Goal: Information Seeking & Learning: Learn about a topic

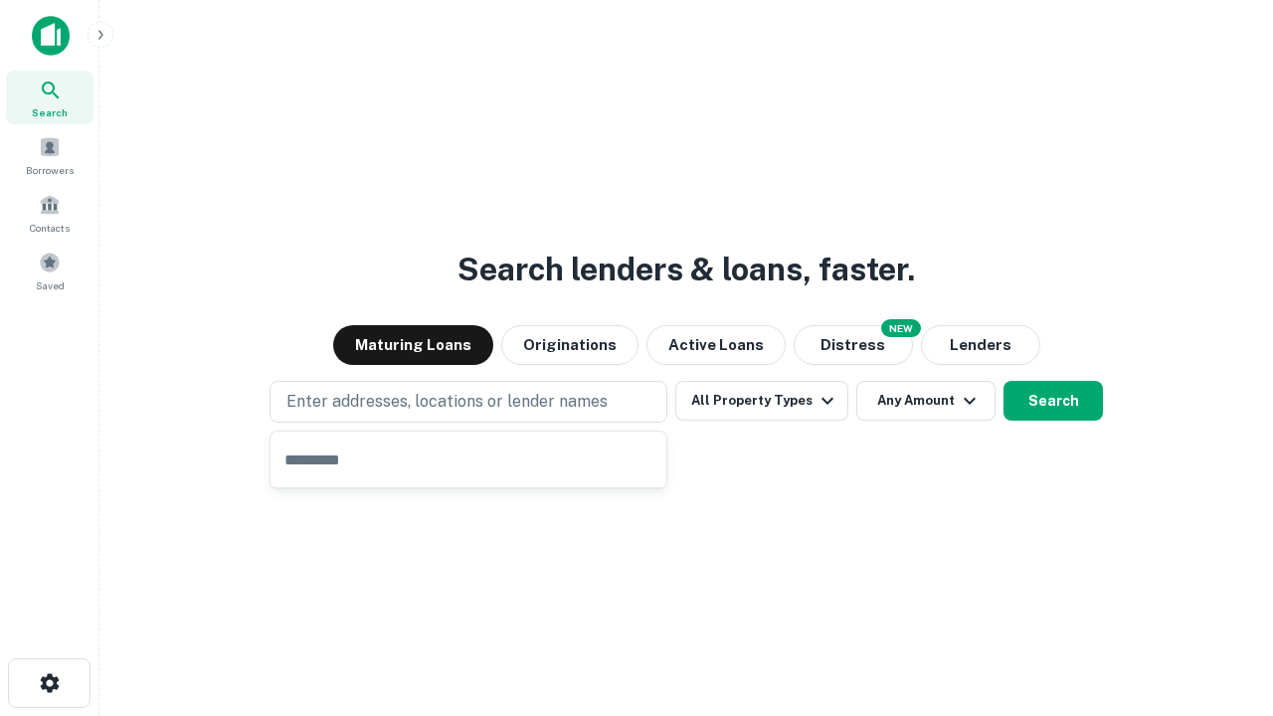
type input "**********"
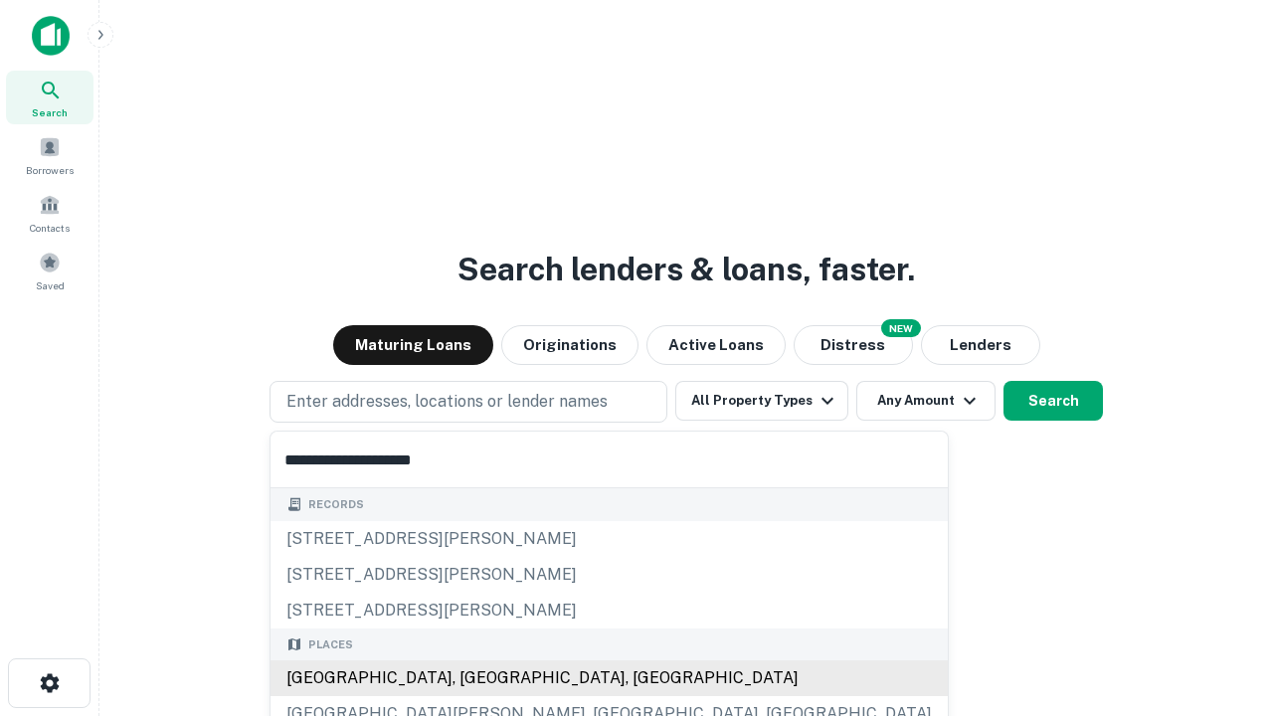
click at [475, 678] on div "[GEOGRAPHIC_DATA], [GEOGRAPHIC_DATA], [GEOGRAPHIC_DATA]" at bounding box center [609, 678] width 677 height 36
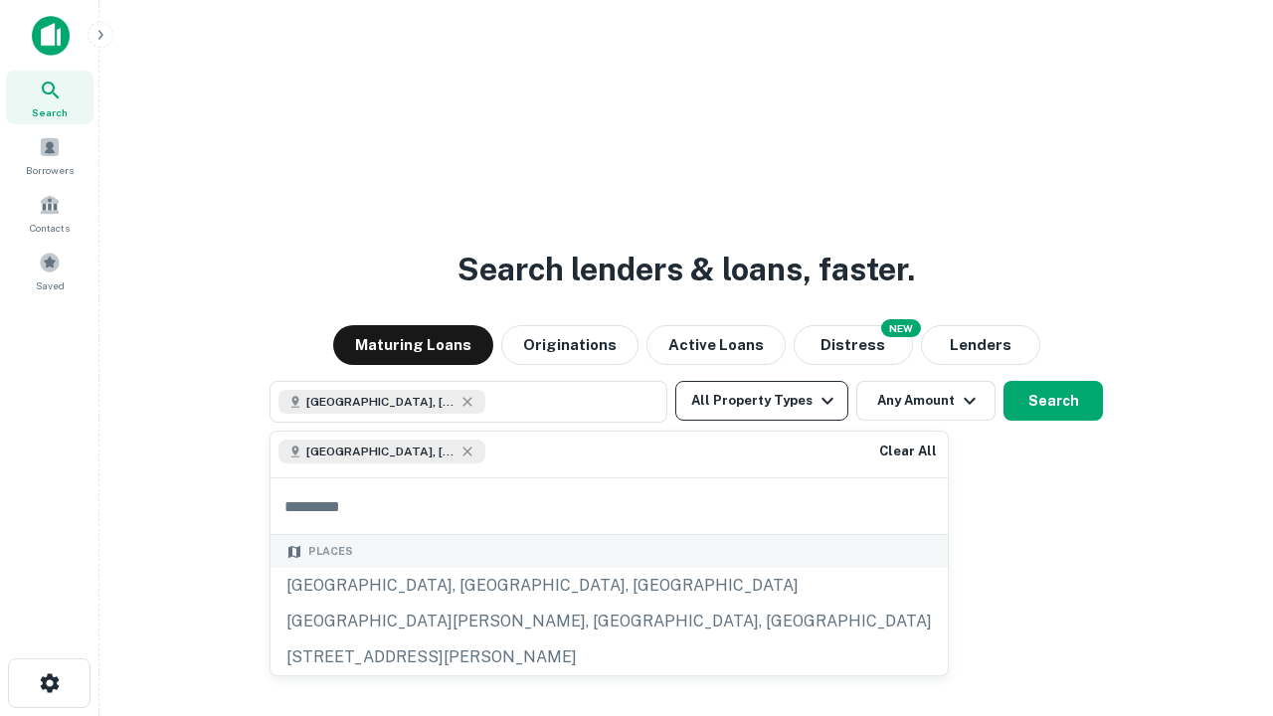
click at [762, 401] on button "All Property Types" at bounding box center [761, 401] width 173 height 40
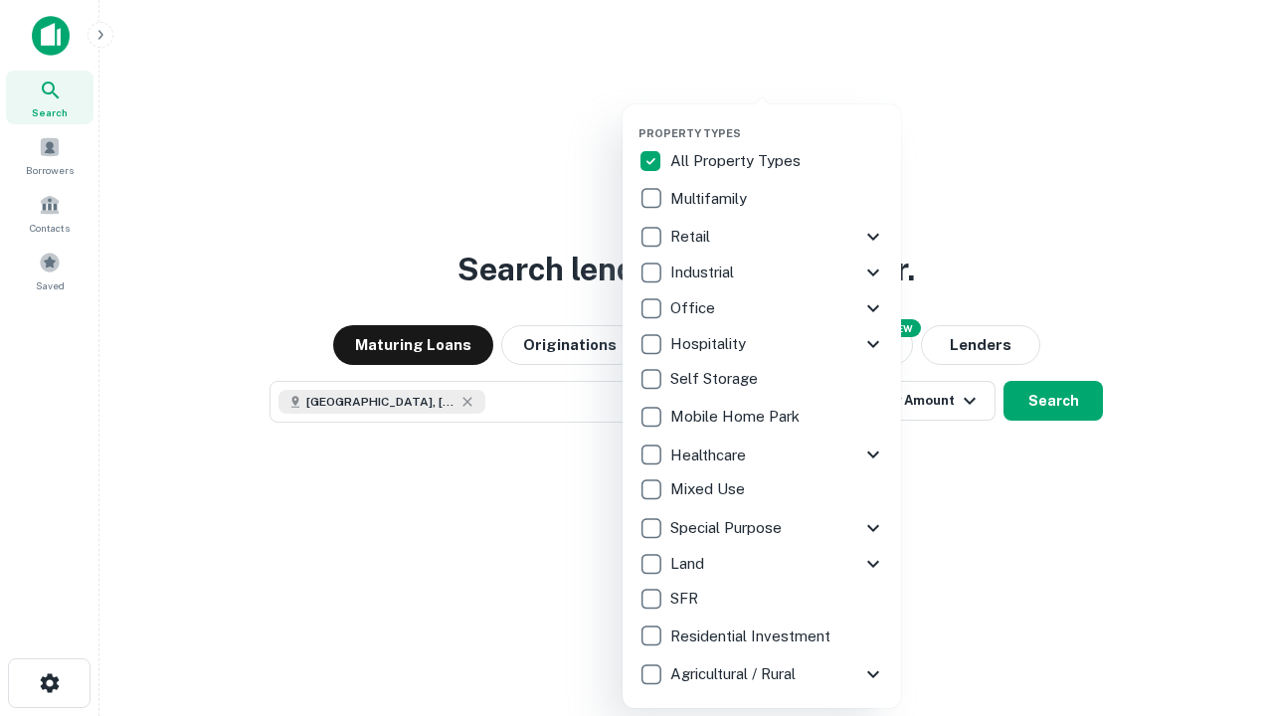
click at [778, 120] on button "button" at bounding box center [778, 120] width 279 height 1
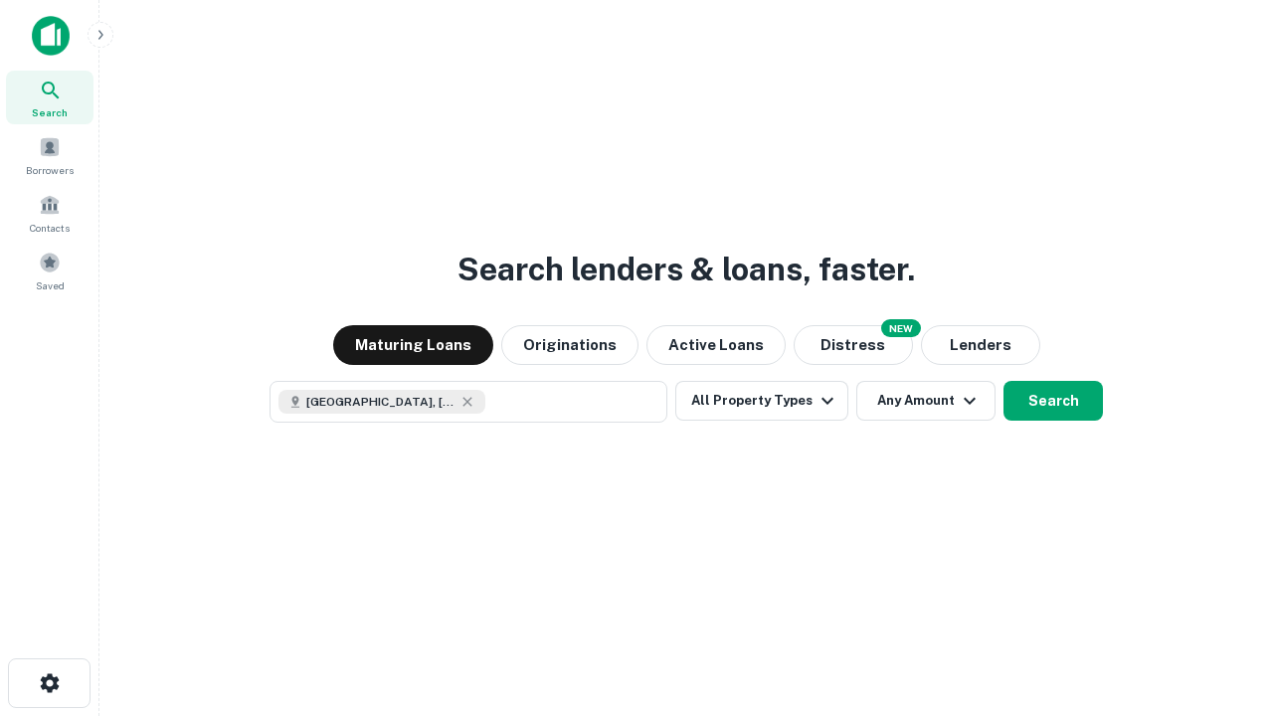
scroll to position [32, 0]
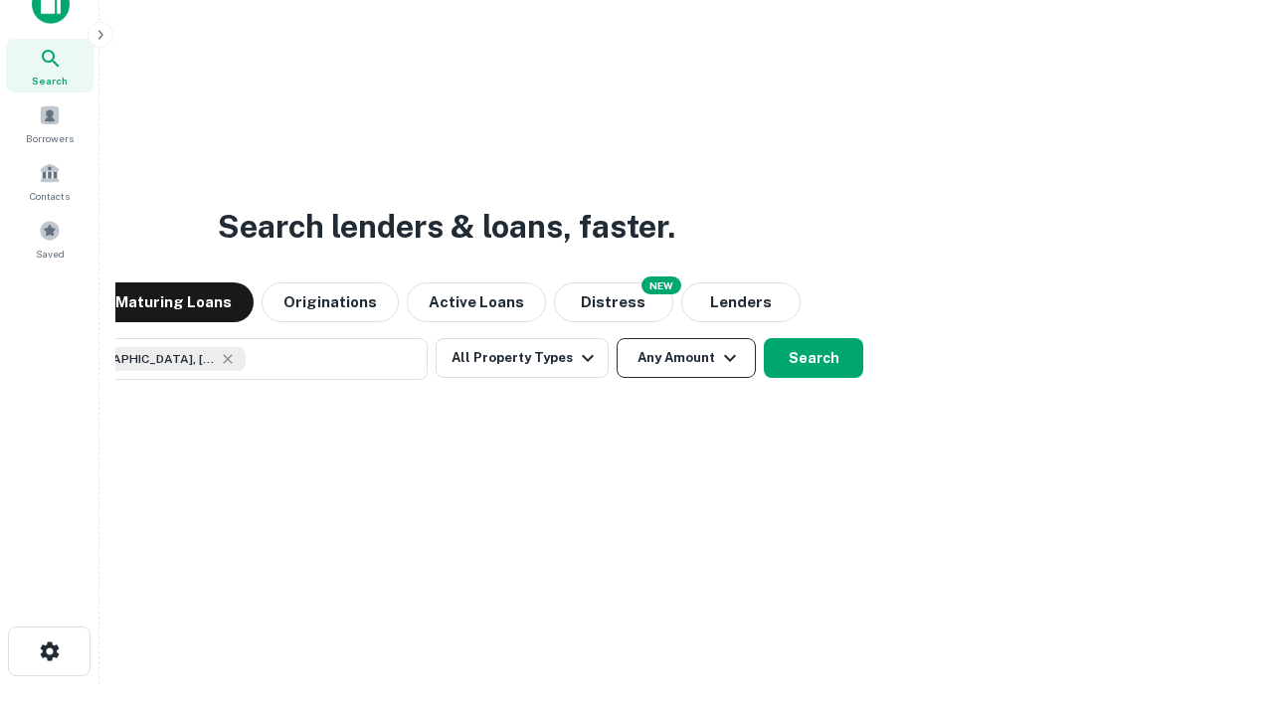
click at [617, 338] on button "Any Amount" at bounding box center [686, 358] width 139 height 40
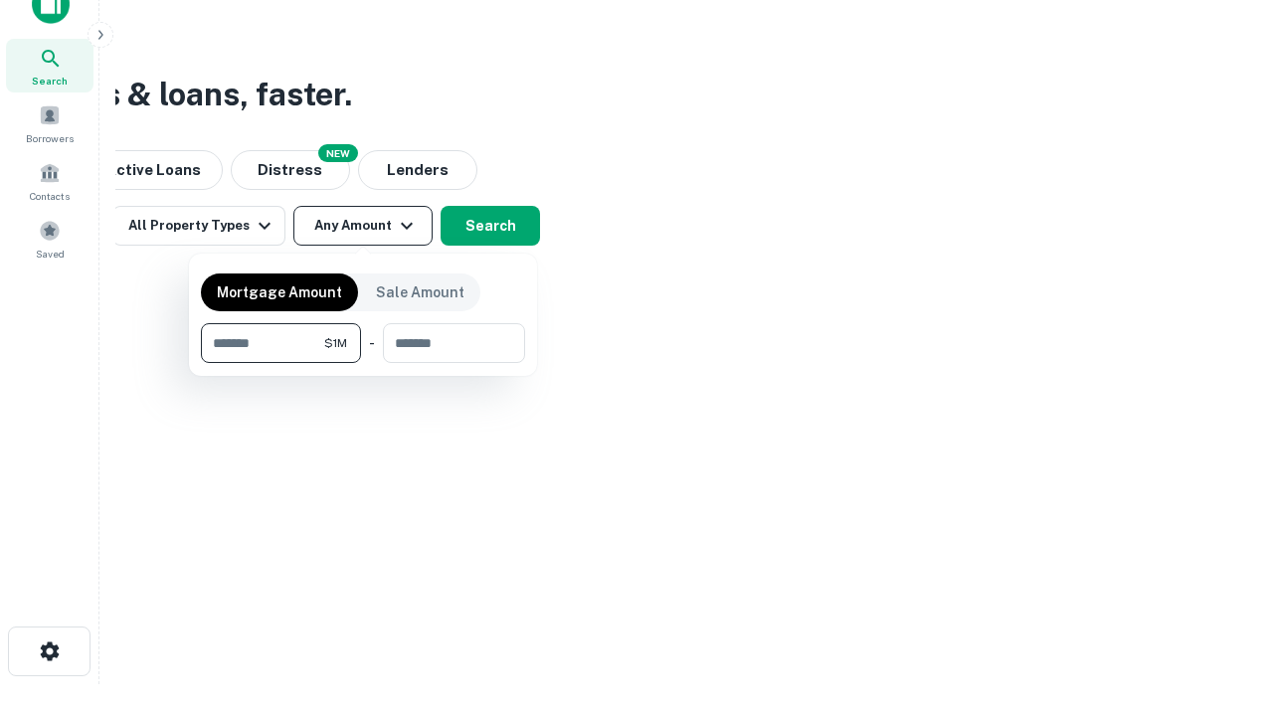
type input "*******"
click at [363, 363] on button "button" at bounding box center [363, 363] width 324 height 1
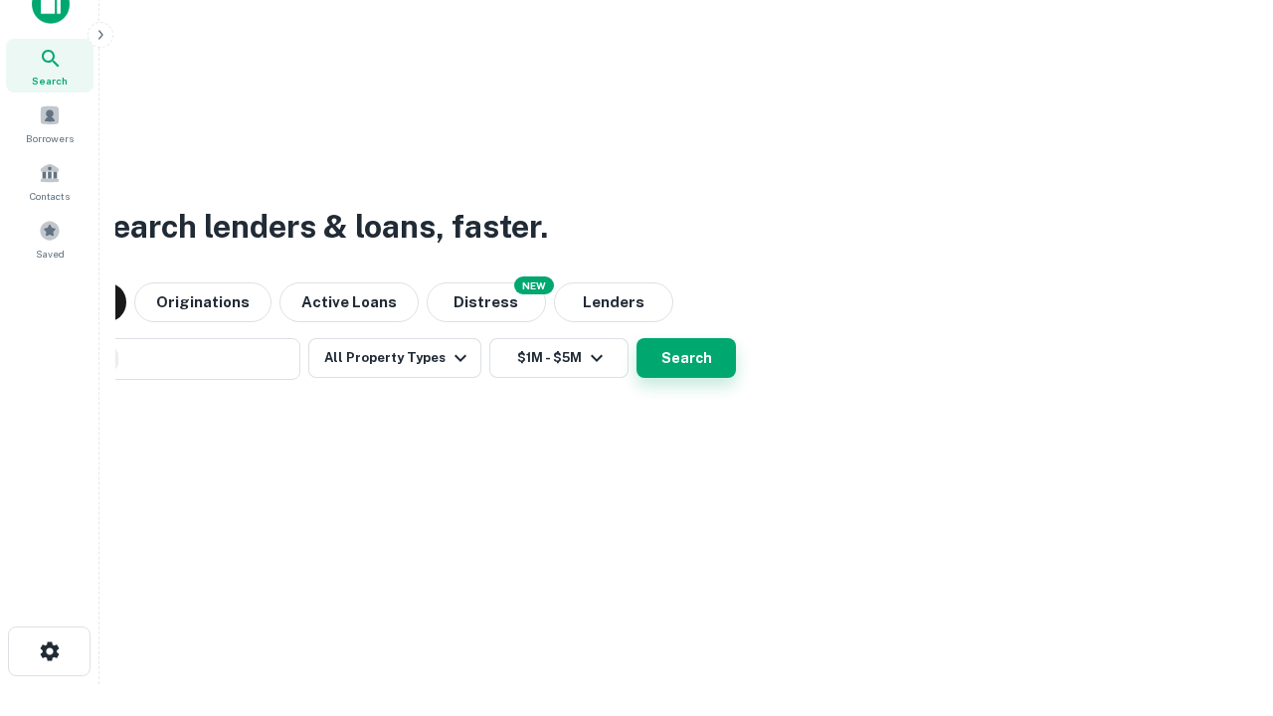
click at [637, 338] on button "Search" at bounding box center [686, 358] width 99 height 40
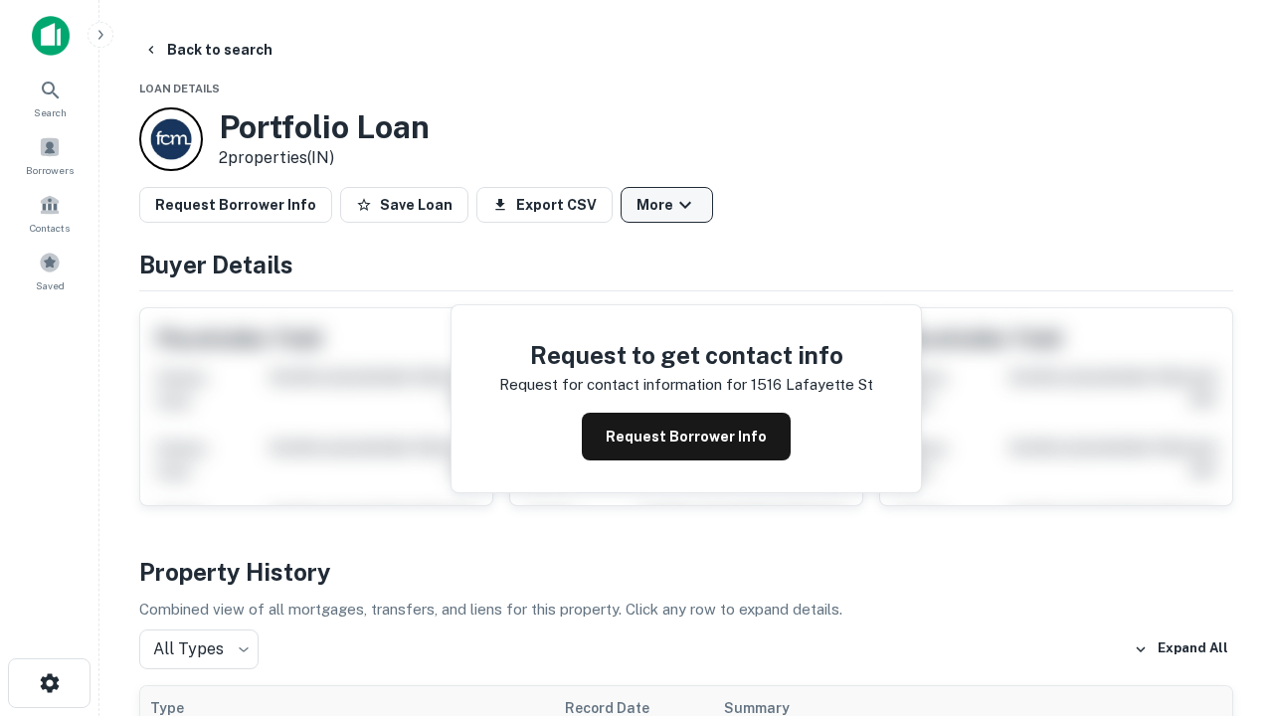
click at [666, 205] on button "More" at bounding box center [667, 205] width 93 height 36
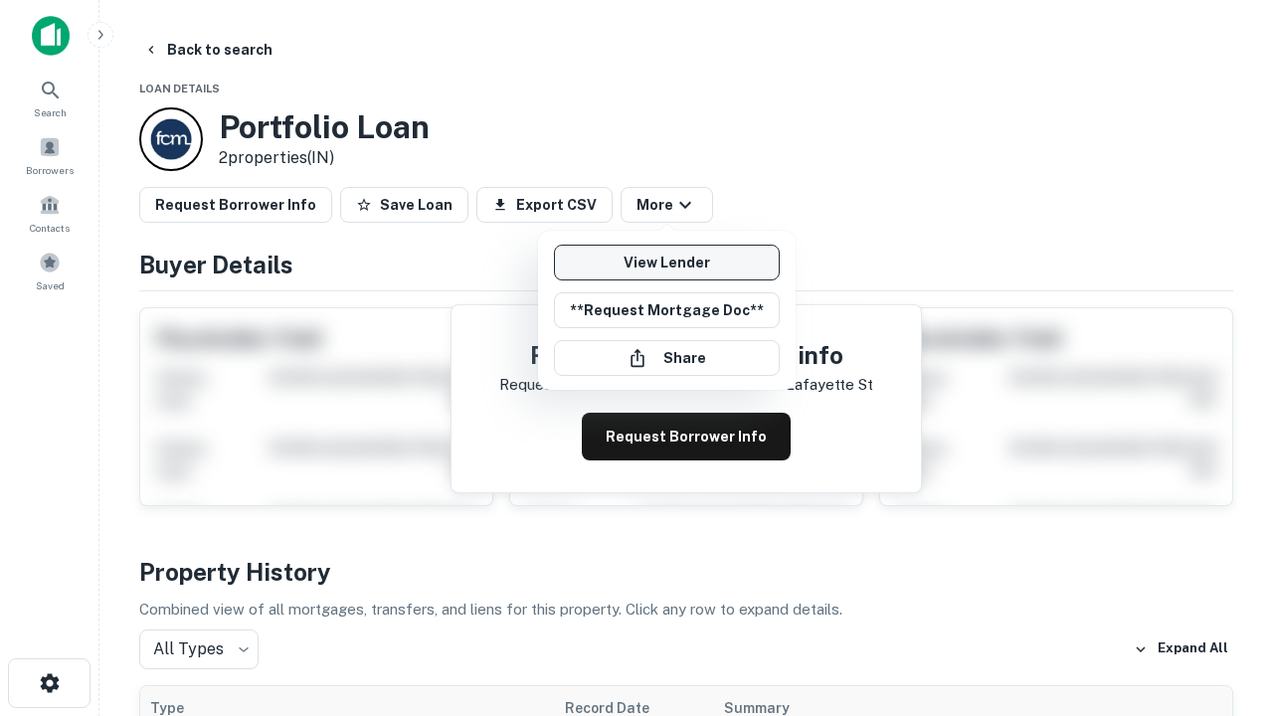
click at [666, 263] on link "View Lender" at bounding box center [667, 263] width 226 height 36
